Goal: Information Seeking & Learning: Learn about a topic

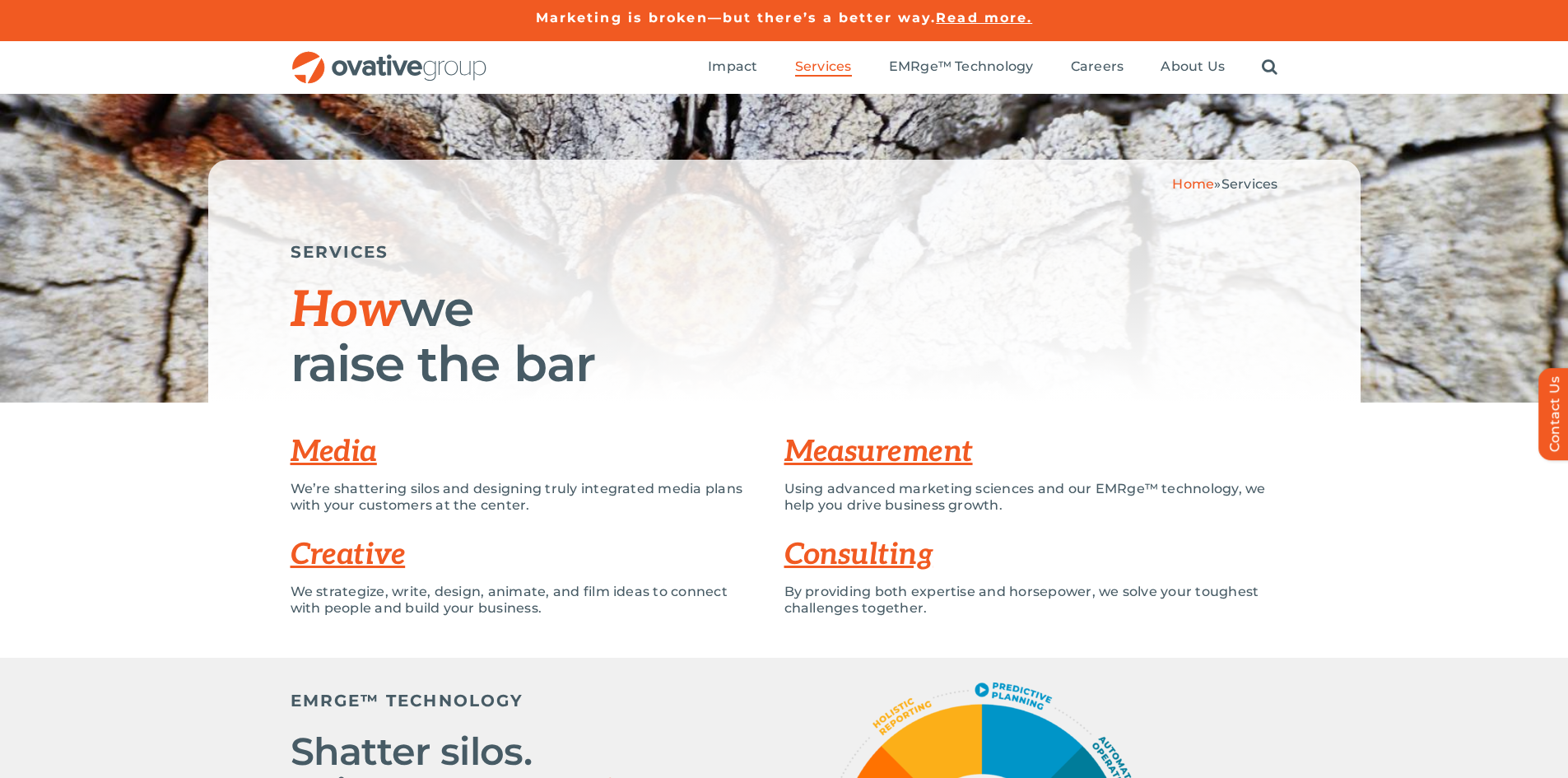
click at [837, 456] on link "Measurement" at bounding box center [879, 451] width 188 height 36
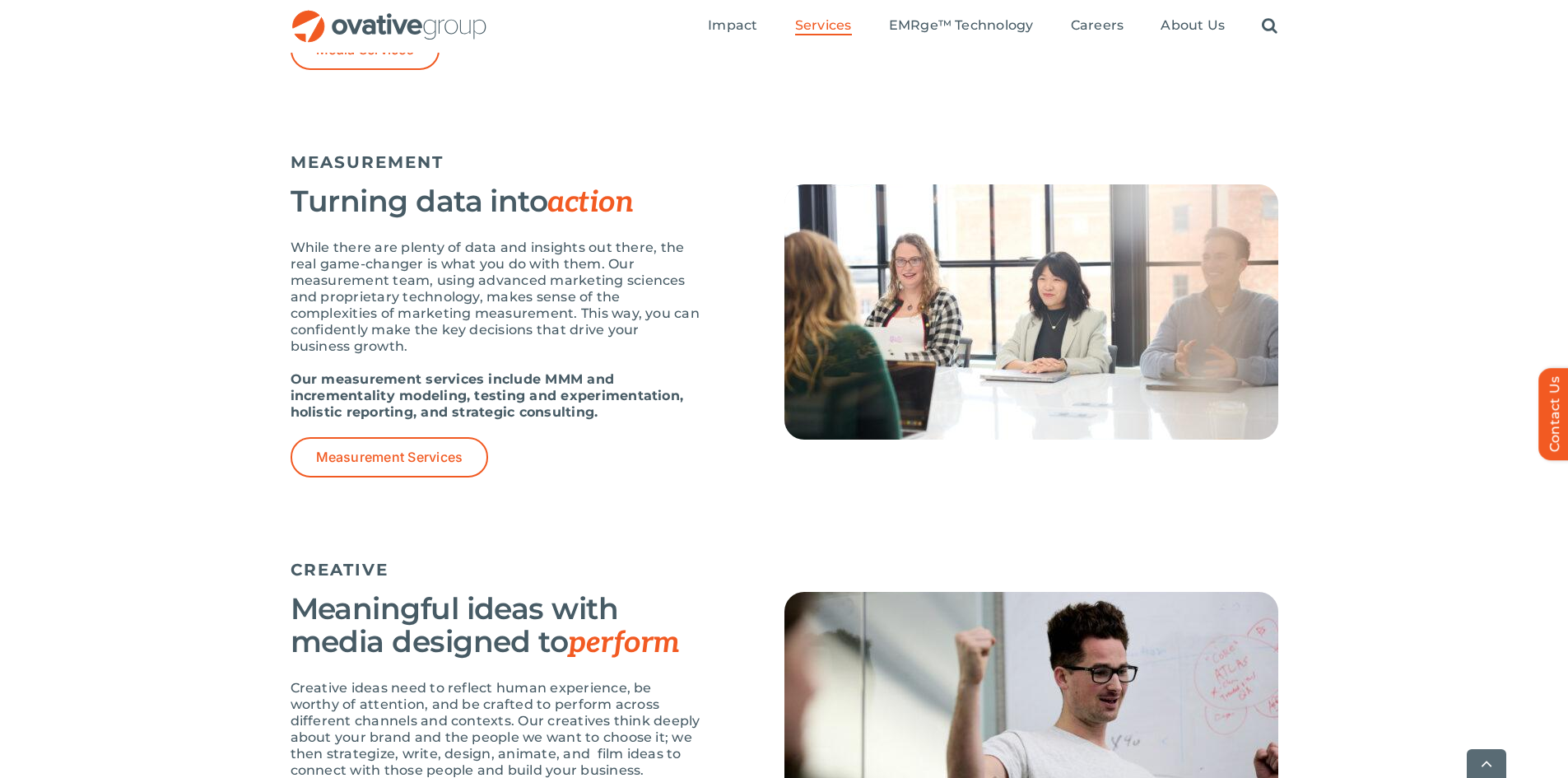
scroll to position [1364, 0]
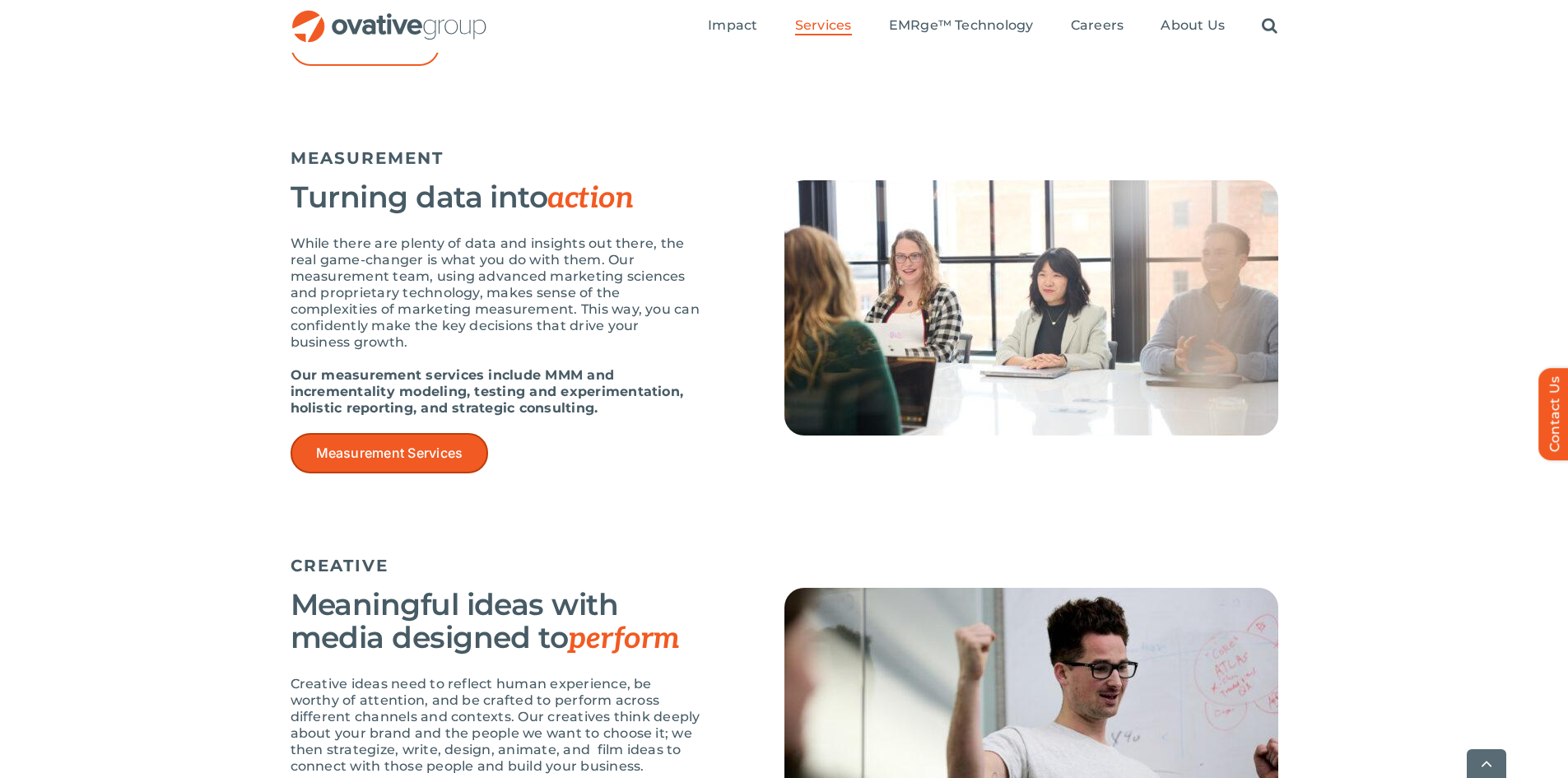
click at [444, 463] on link "Measurement Services" at bounding box center [390, 453] width 198 height 40
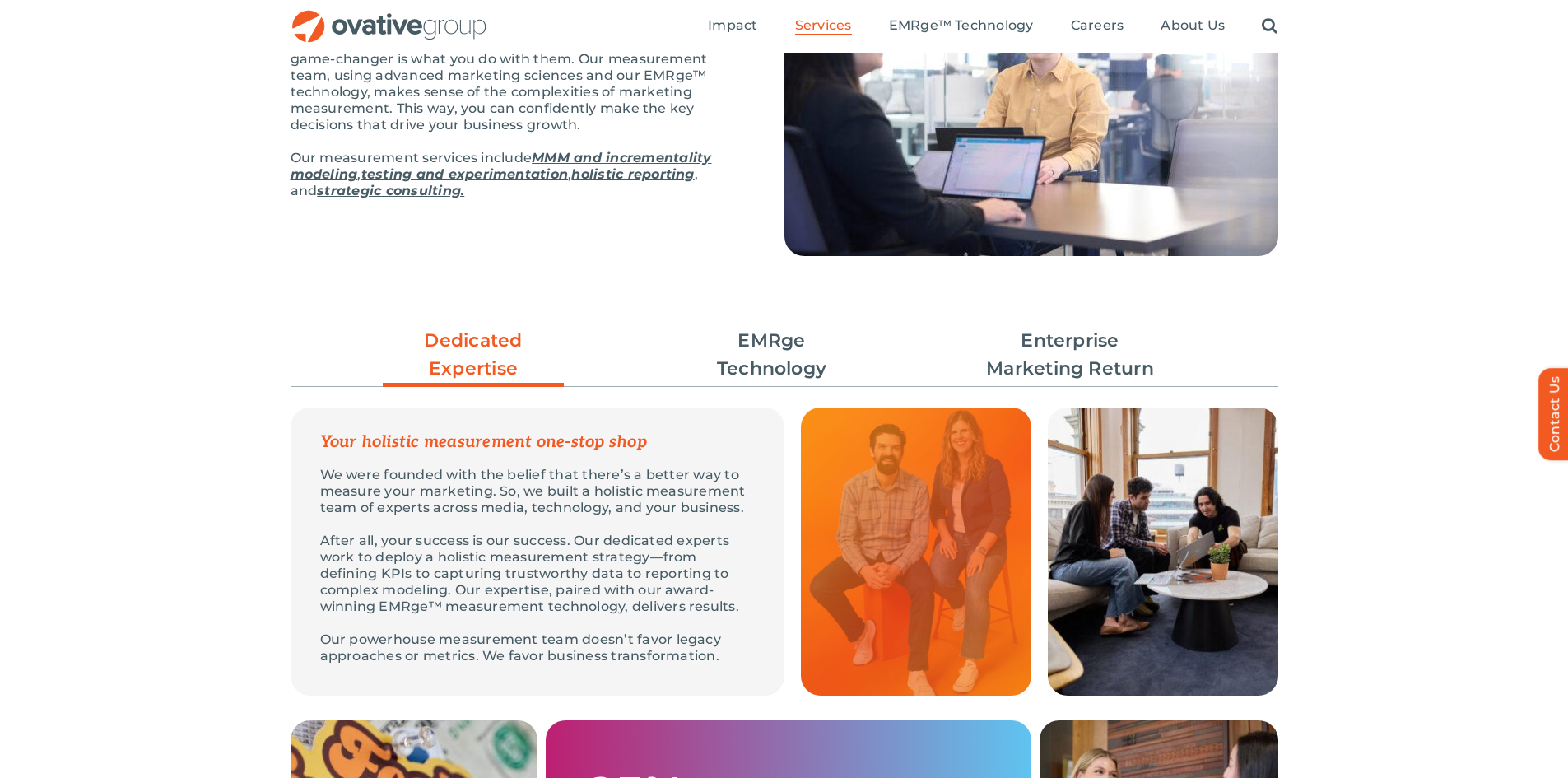
scroll to position [247, 0]
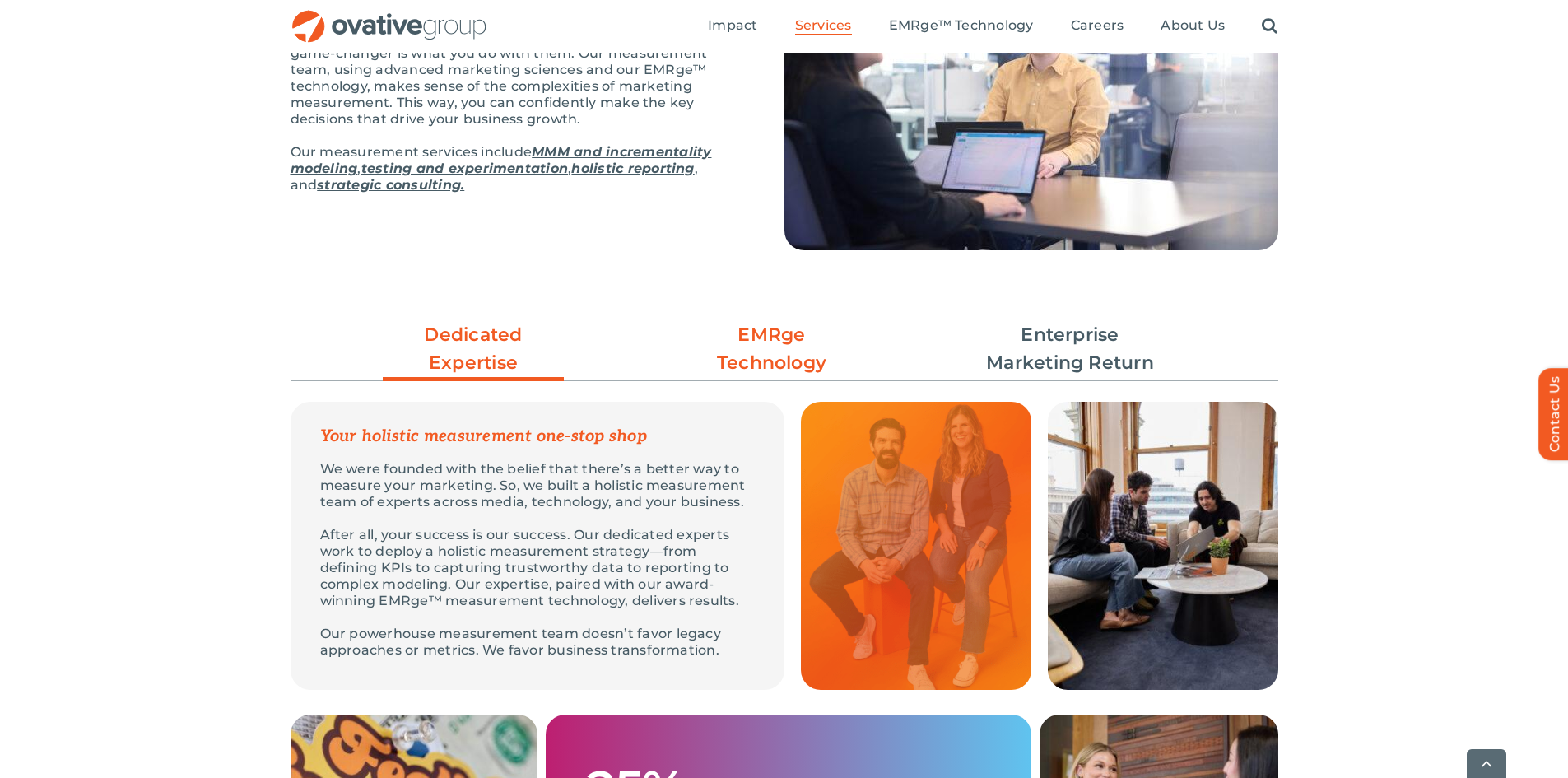
click at [764, 347] on link "EMRge Technology" at bounding box center [772, 350] width 181 height 56
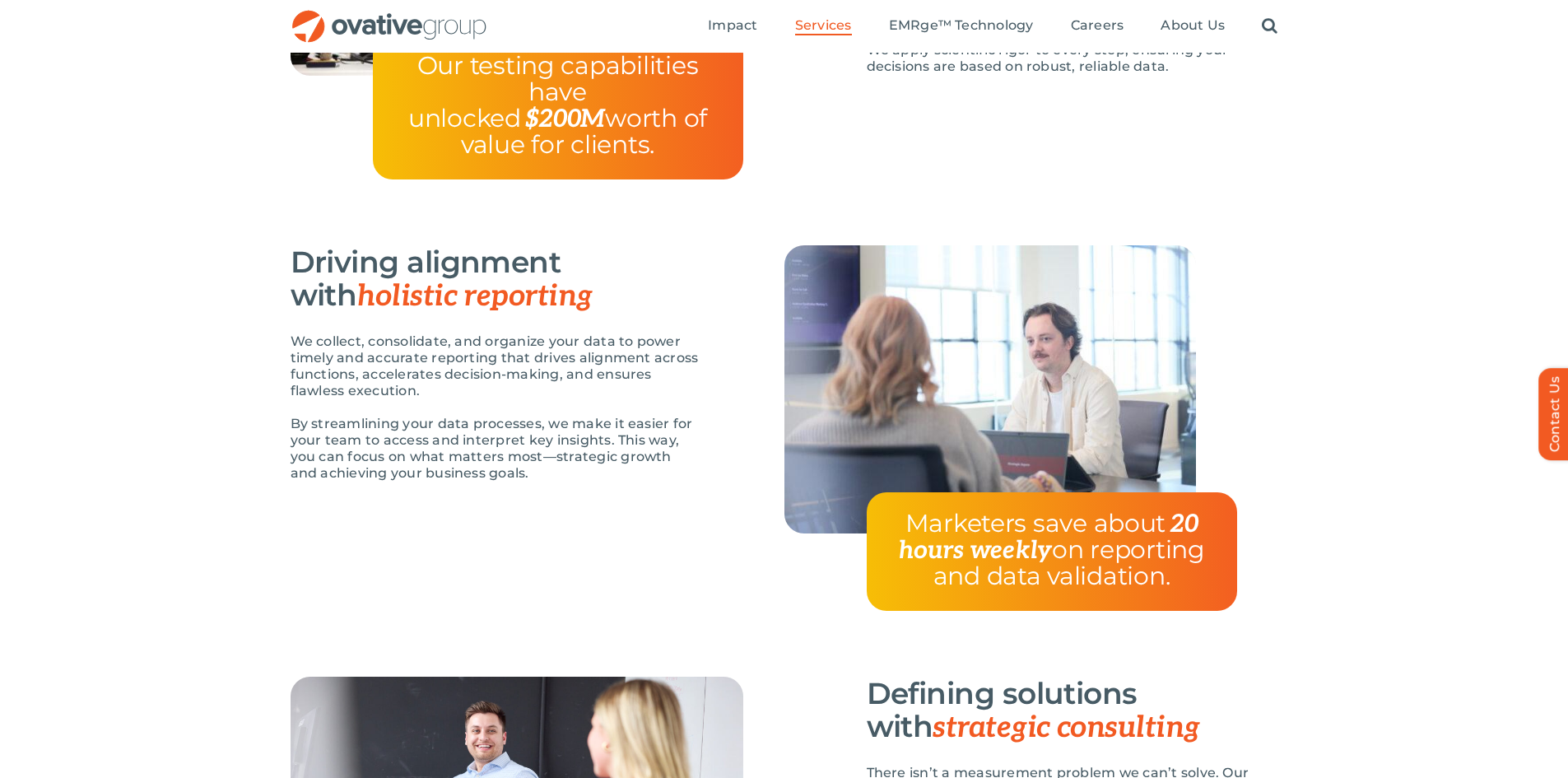
scroll to position [2140, 0]
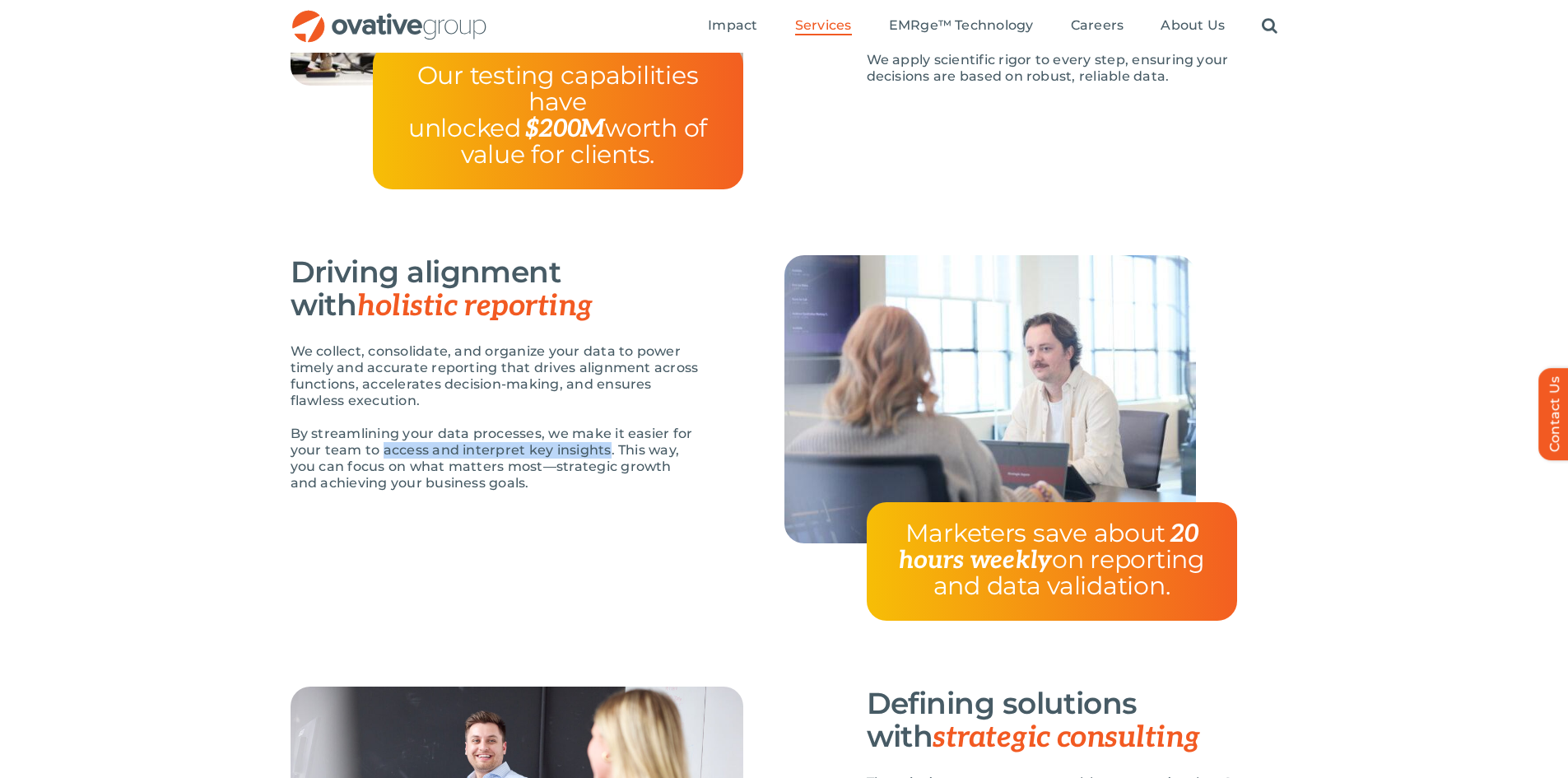
drag, startPoint x: 384, startPoint y: 425, endPoint x: 608, endPoint y: 425, distance: 224.0
click at [608, 426] on p "By streamlining your data processes, we make it easier for your team to access …" at bounding box center [497, 458] width 412 height 66
copy p "access and interpret key insights"
click at [628, 500] on div "Driving alignment with holistic reporting We collect, consolidate, and organize…" at bounding box center [785, 437] width 988 height 365
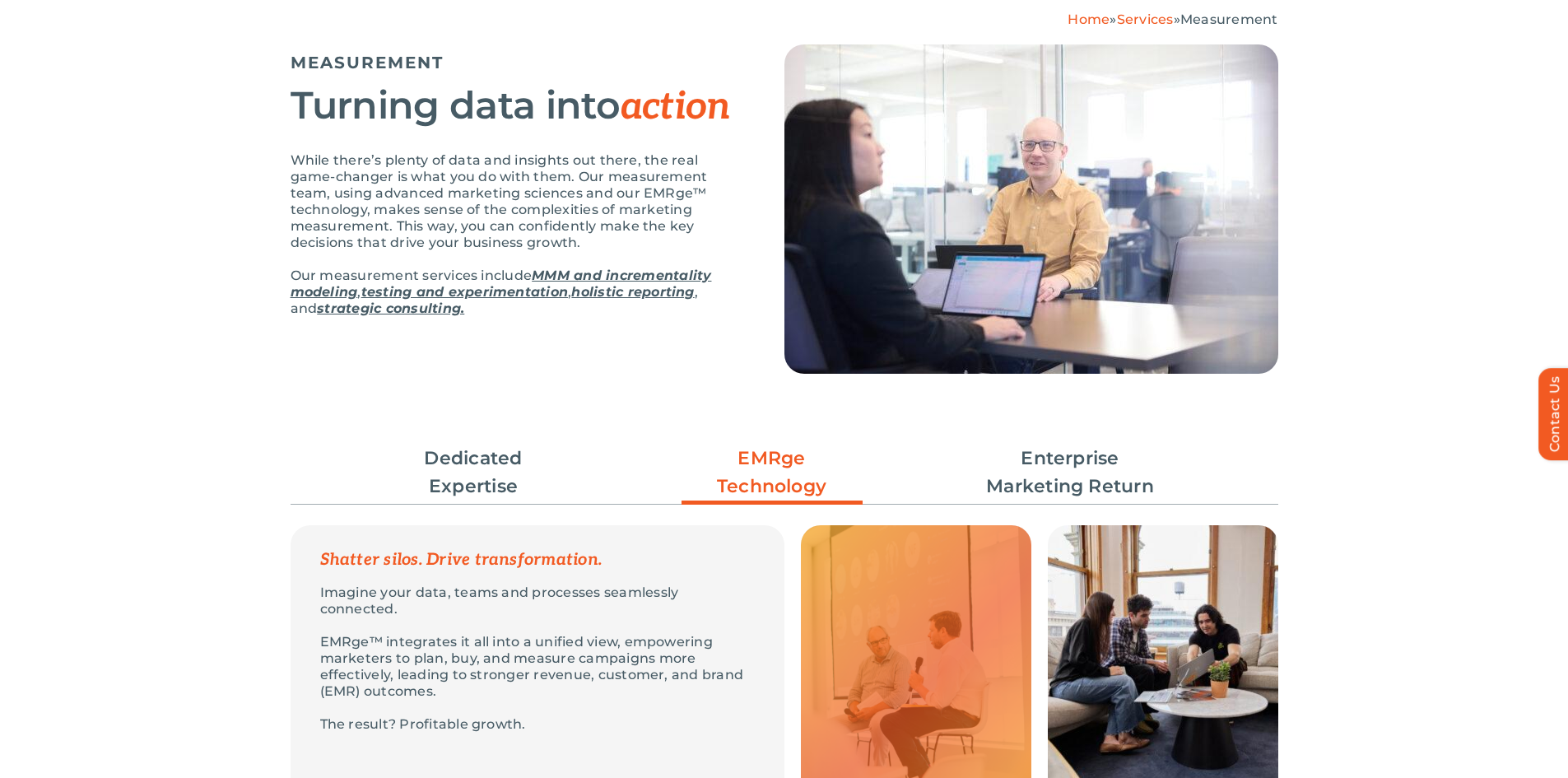
scroll to position [0, 0]
